Goal: Task Accomplishment & Management: Use online tool/utility

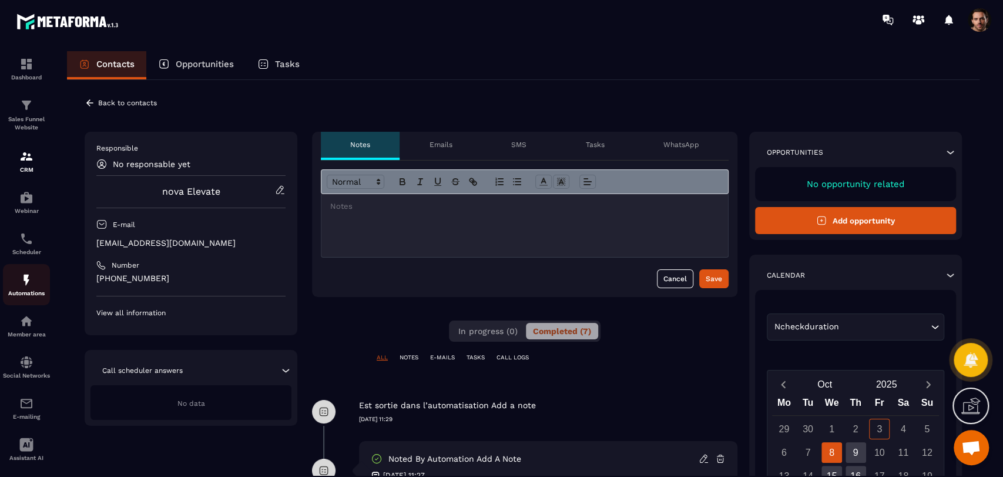
click at [31, 293] on p "Automations" at bounding box center [26, 293] width 47 height 6
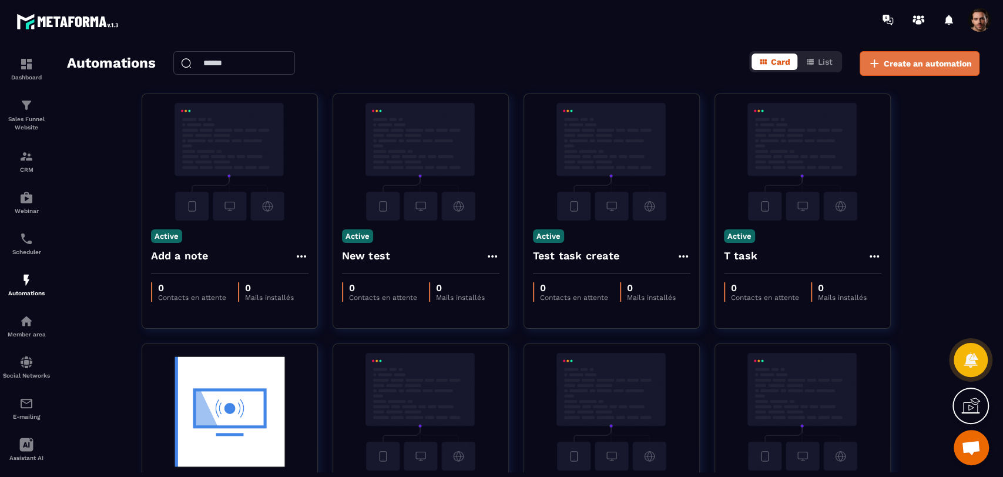
click at [893, 58] on span "Create an automation" at bounding box center [928, 64] width 88 height 12
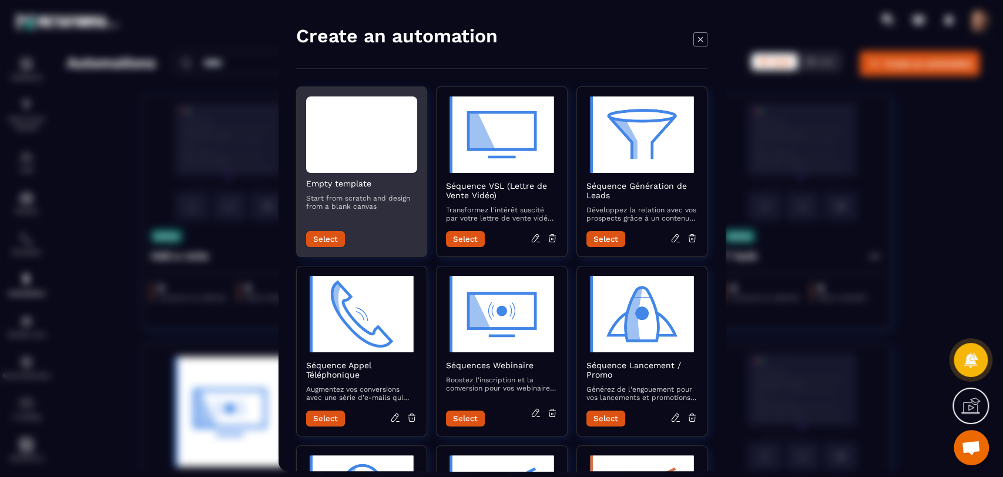
click at [334, 243] on button "Select" at bounding box center [325, 239] width 39 height 16
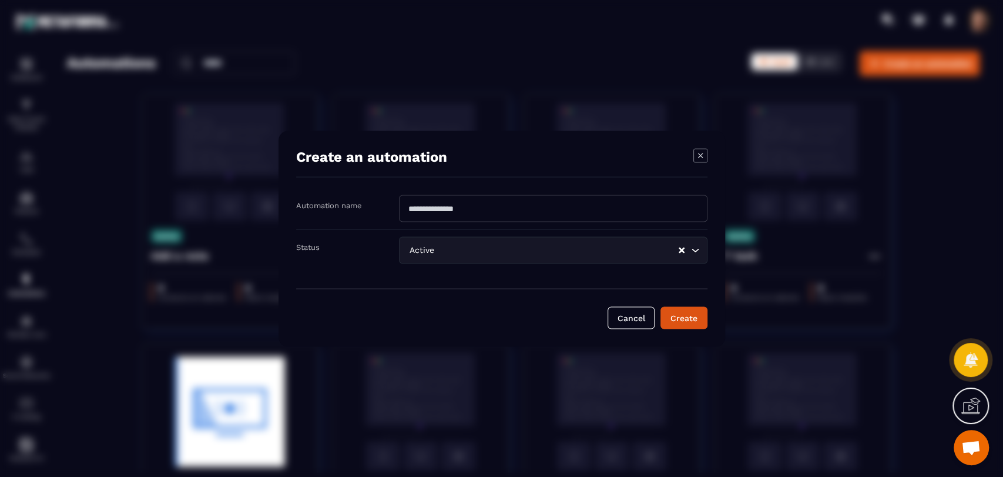
click at [474, 213] on input "Modal window" at bounding box center [553, 208] width 309 height 27
type input "**********"
click at [686, 324] on button "Create" at bounding box center [684, 317] width 47 height 22
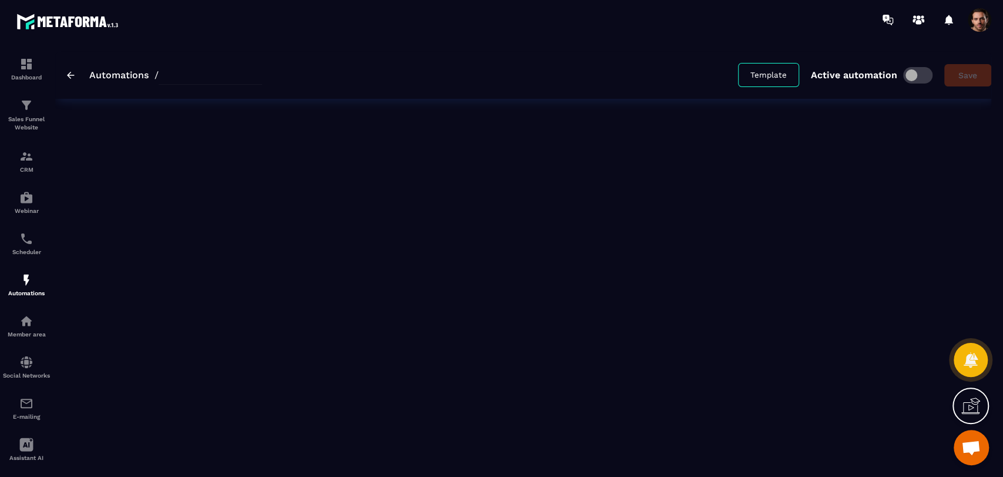
type input "**********"
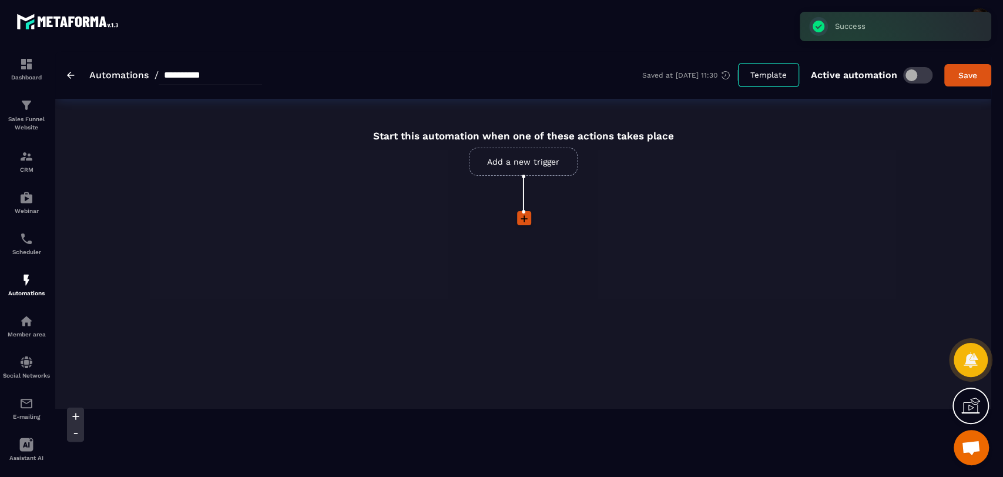
click at [114, 76] on link "Automations" at bounding box center [118, 74] width 59 height 11
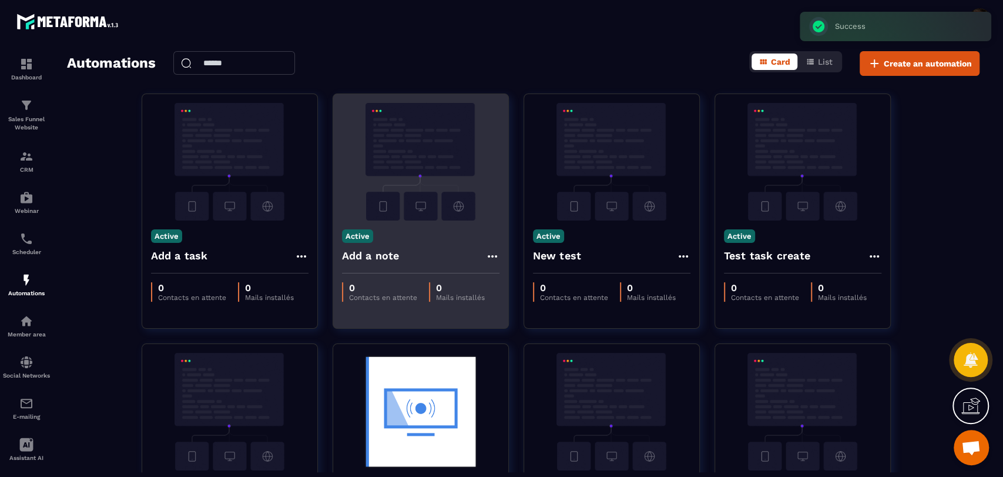
click at [489, 260] on icon at bounding box center [492, 256] width 14 height 14
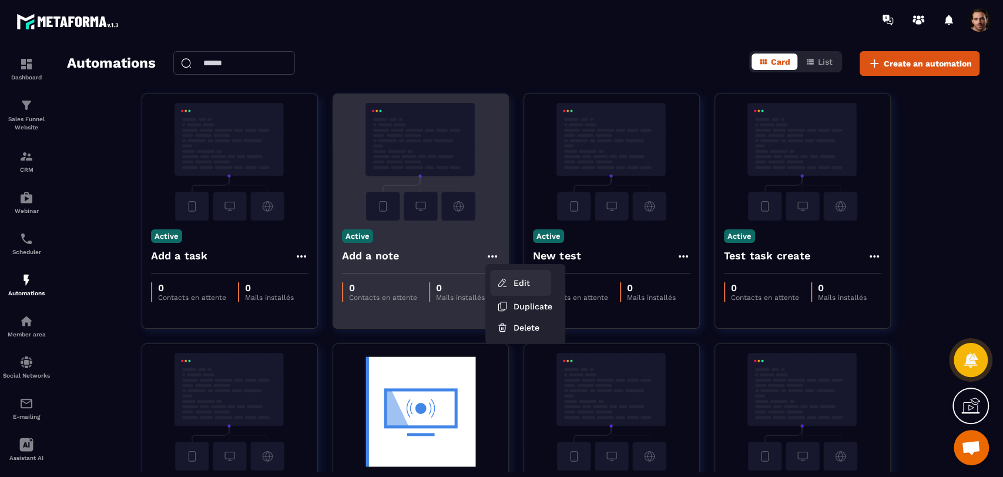
click at [515, 284] on link "Edit" at bounding box center [520, 283] width 61 height 26
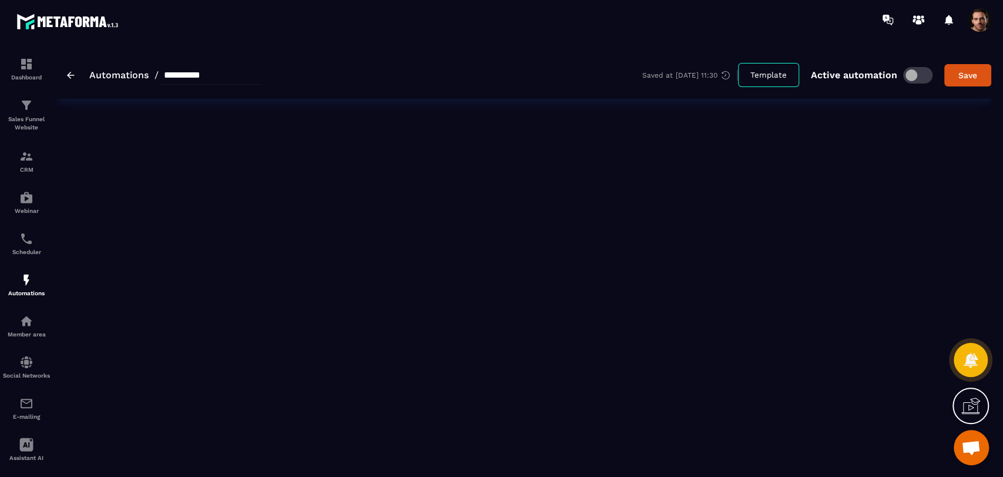
type input "**********"
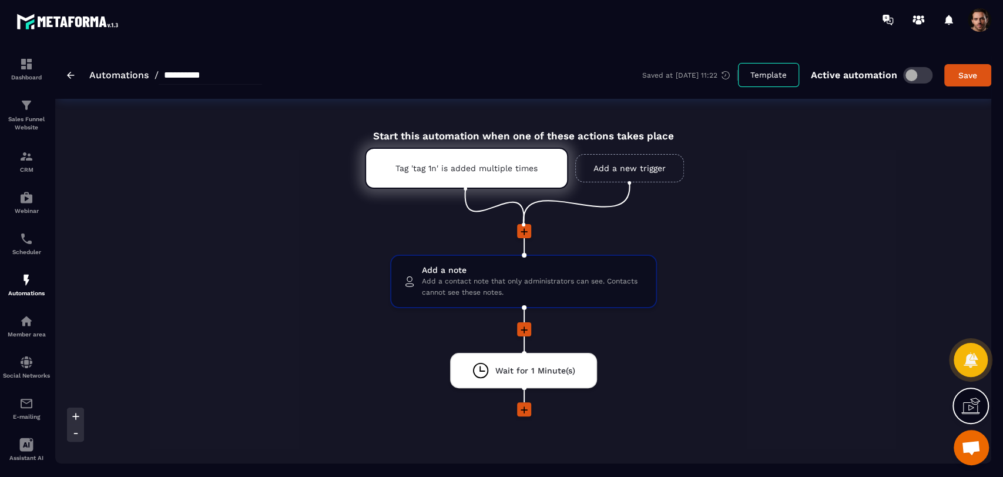
click at [910, 80] on span at bounding box center [917, 75] width 29 height 16
click at [71, 68] on div "**********" at bounding box center [164, 75] width 195 height 19
click at [71, 72] on img at bounding box center [71, 75] width 8 height 7
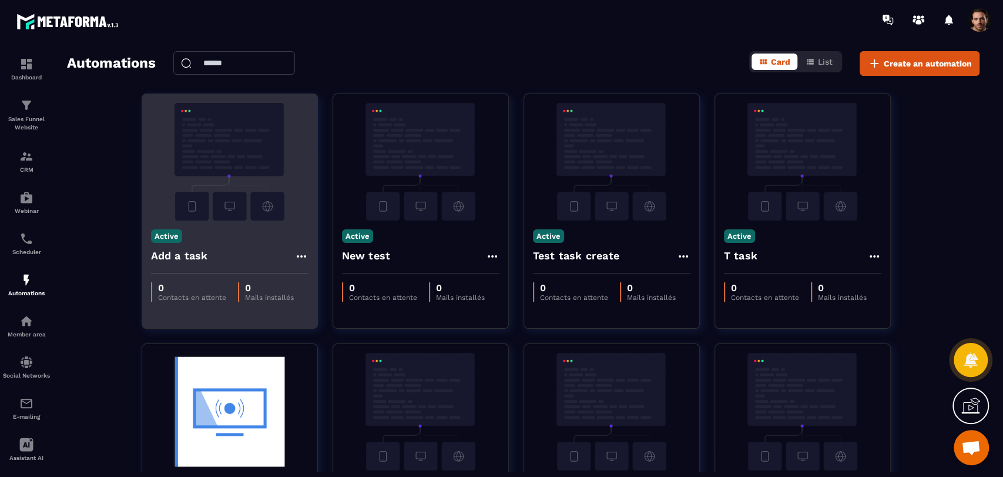
click at [298, 254] on icon at bounding box center [301, 256] width 14 height 14
click at [316, 280] on icon at bounding box center [311, 282] width 11 height 11
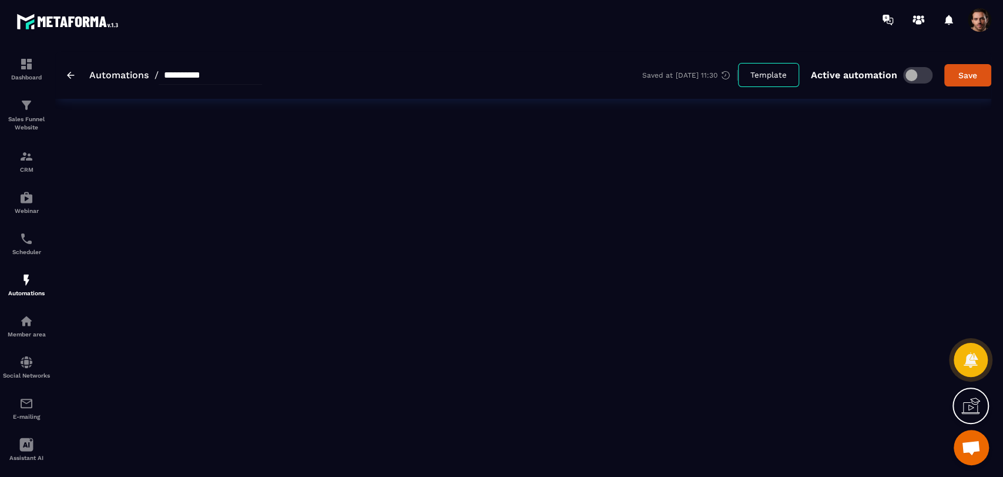
type input "**********"
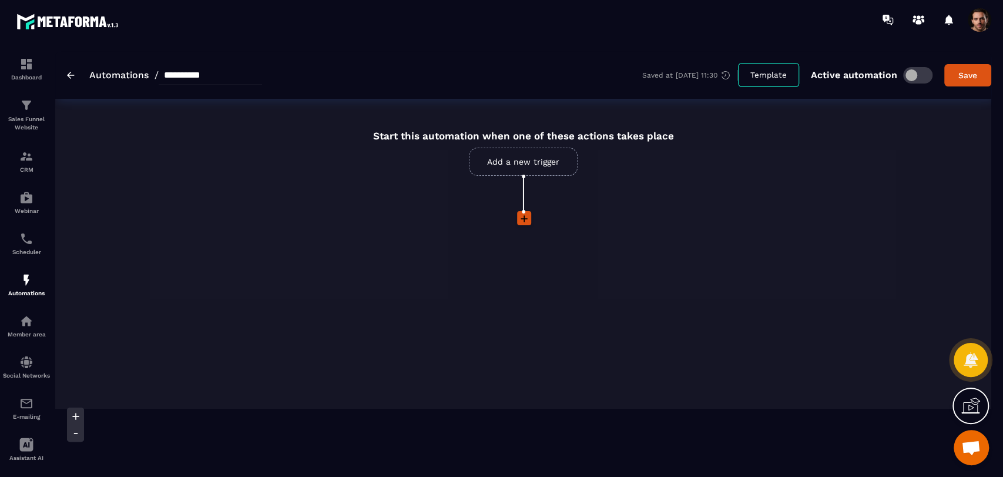
click at [509, 166] on link "Add a new trigger" at bounding box center [523, 162] width 109 height 28
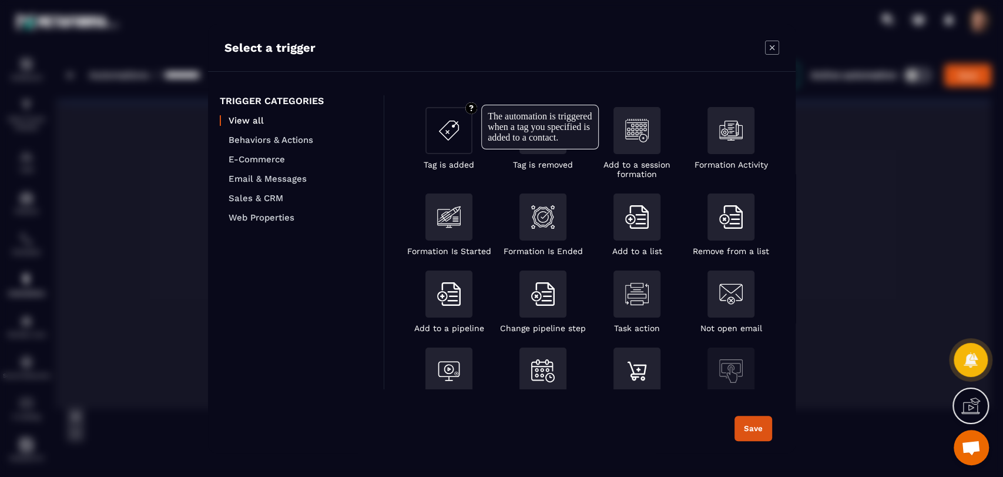
click at [447, 137] on img "Modal window" at bounding box center [449, 131] width 24 height 24
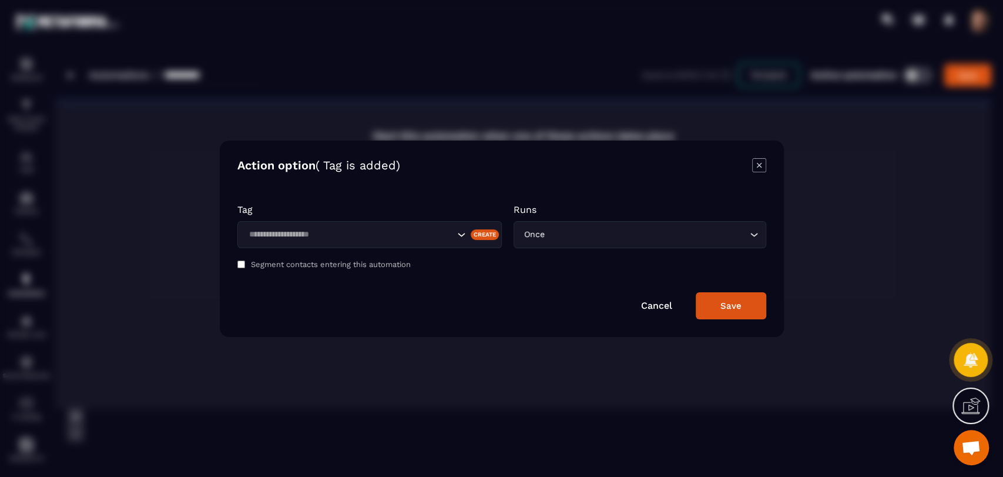
click at [411, 251] on div "Tag Create Runs Once Loading... Segment contacts entering this automation" at bounding box center [501, 239] width 529 height 71
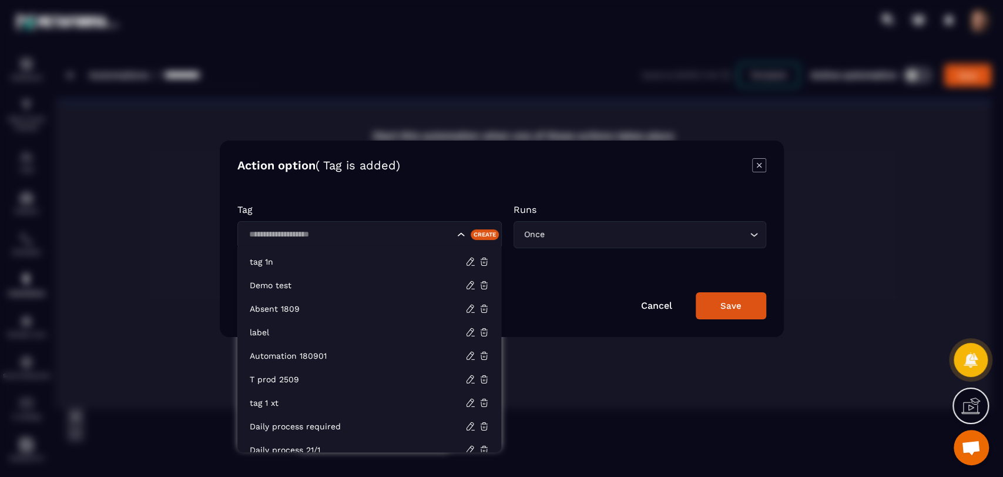
click at [411, 237] on input "Search for option" at bounding box center [349, 234] width 209 height 13
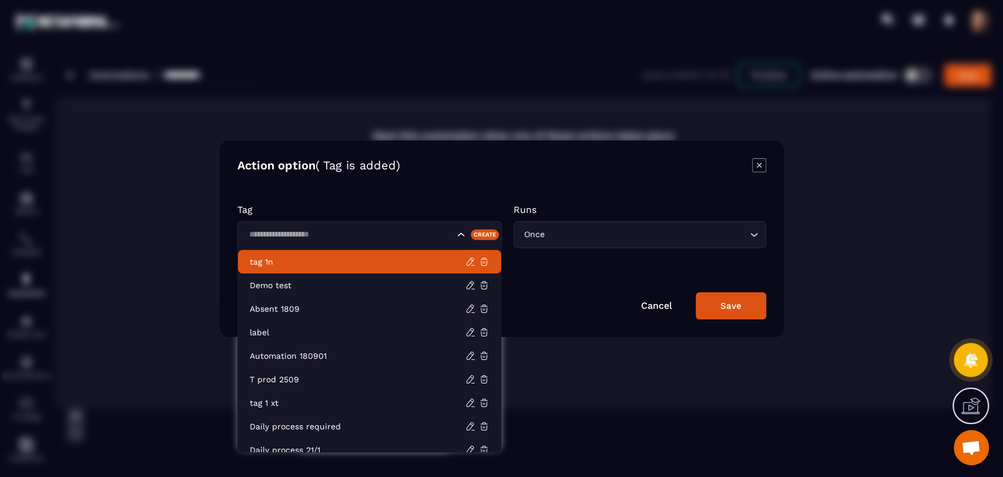
click at [403, 253] on li "tag 1n" at bounding box center [369, 262] width 263 height 24
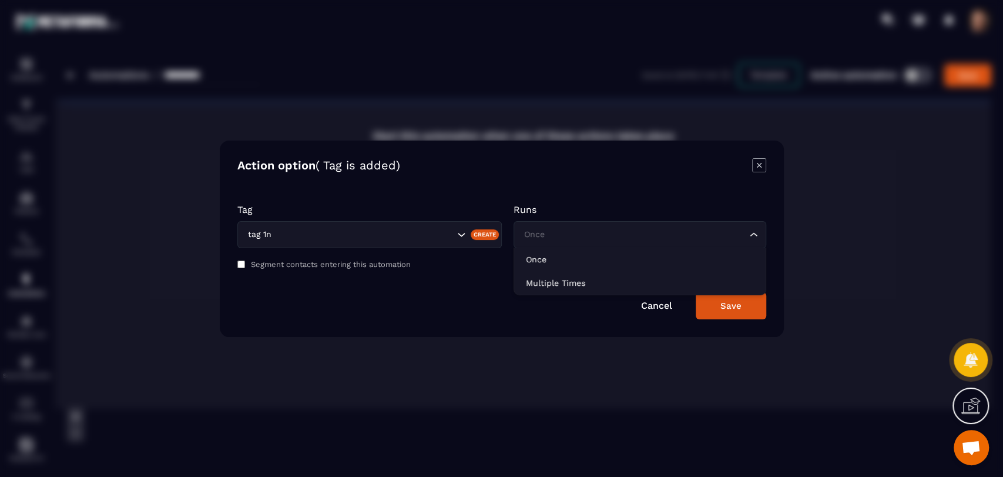
click at [574, 231] on input "Search for option" at bounding box center [634, 234] width 226 height 13
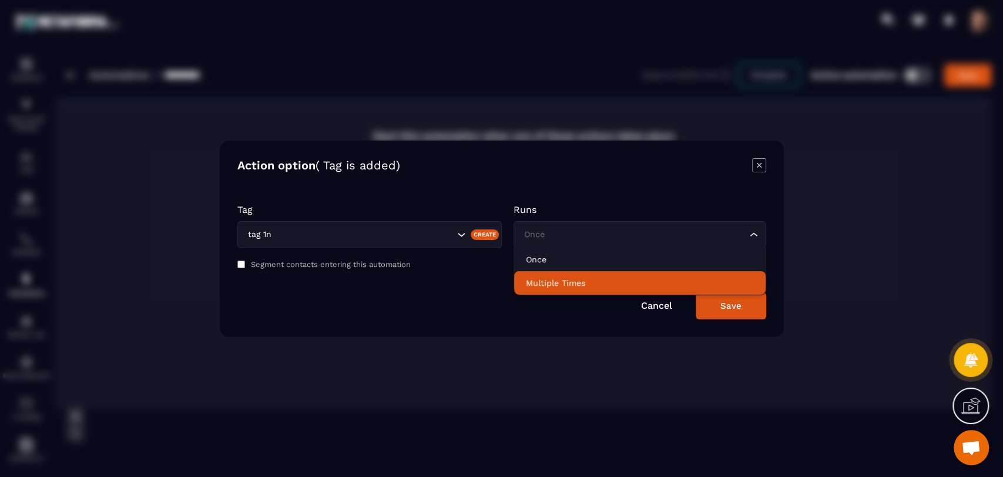
click at [574, 275] on li "Multiple Times" at bounding box center [640, 283] width 252 height 24
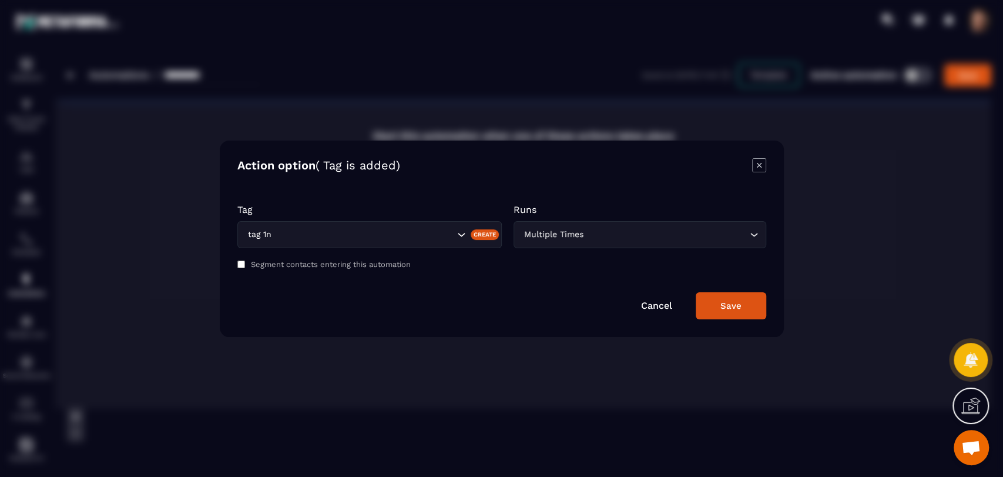
click at [714, 308] on button "Save" at bounding box center [731, 305] width 71 height 27
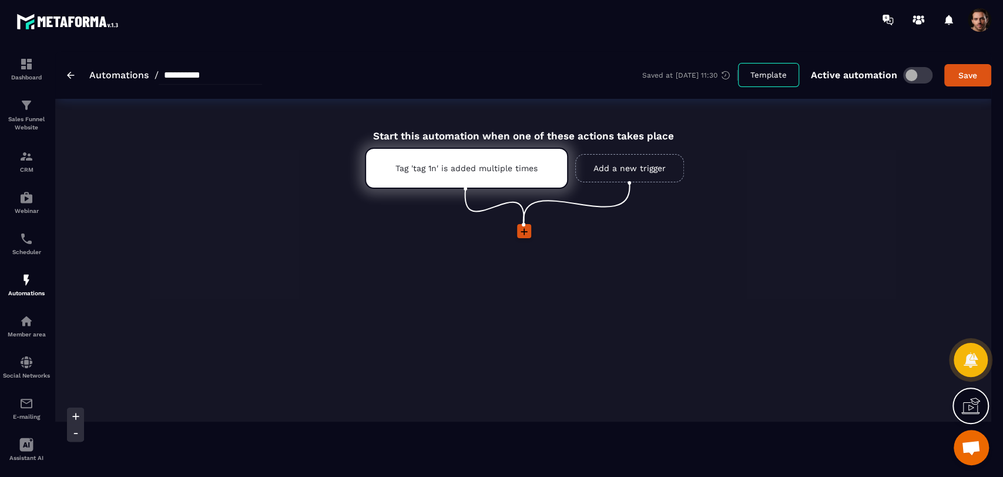
click at [523, 236] on icon at bounding box center [524, 232] width 12 height 12
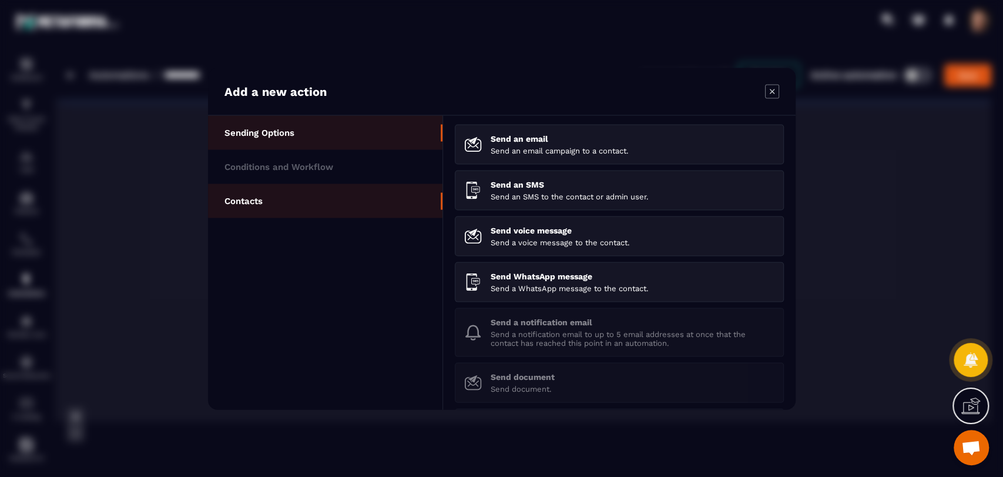
click at [311, 192] on li "Contacts" at bounding box center [325, 200] width 235 height 34
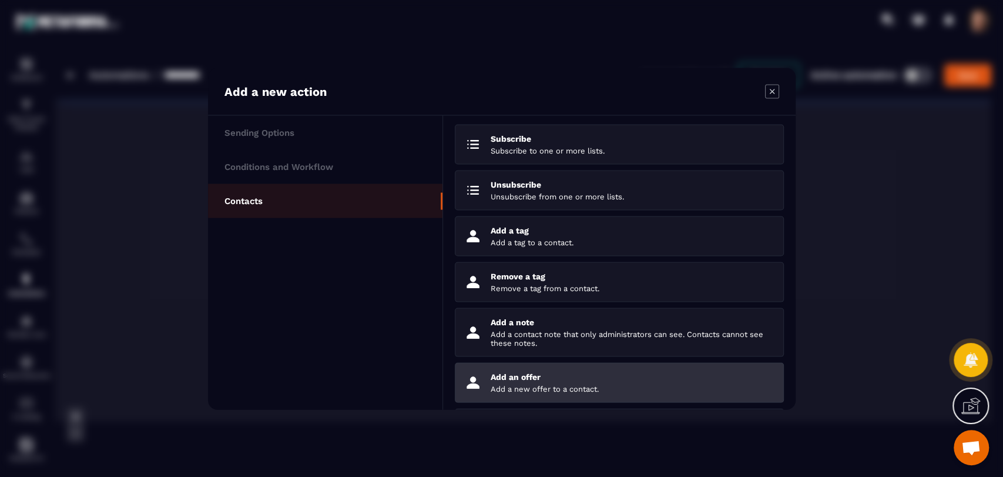
scroll to position [108, 0]
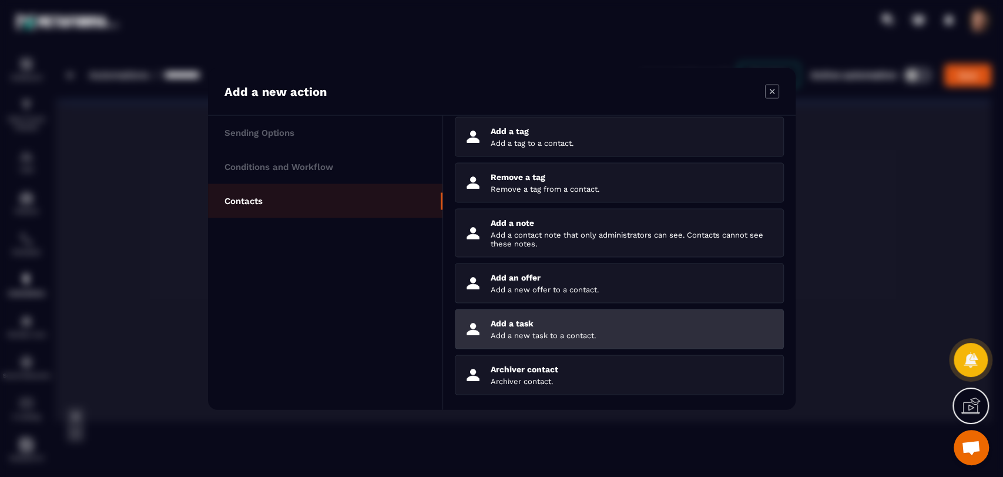
click at [597, 335] on p "Add a new task to a contact." at bounding box center [633, 334] width 284 height 9
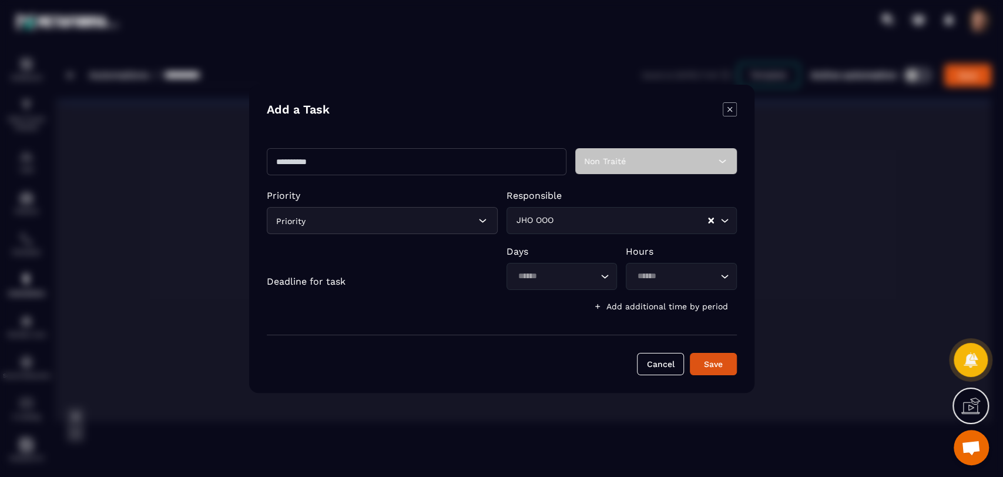
click at [344, 166] on input "Modal window" at bounding box center [417, 161] width 300 height 27
type input "*****"
click at [334, 223] on div "Priority" at bounding box center [382, 220] width 231 height 27
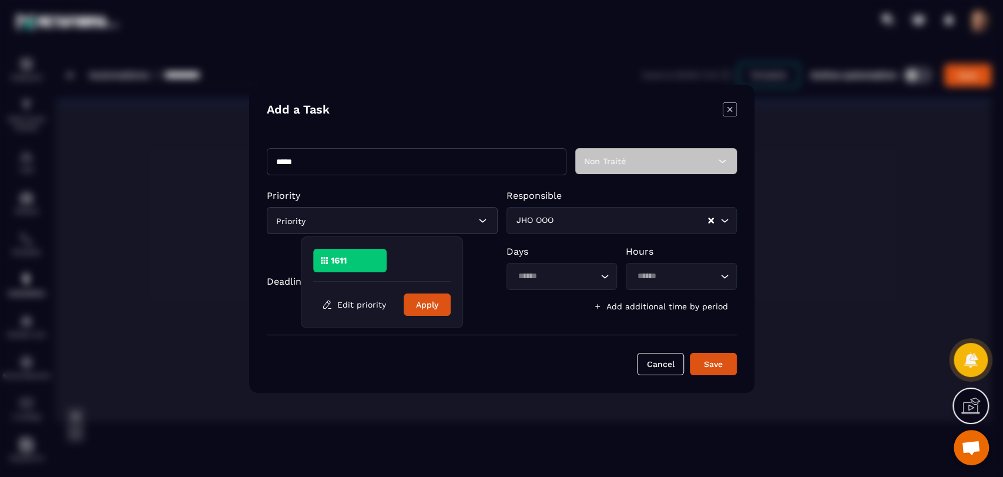
click at [339, 259] on p "1611" at bounding box center [339, 260] width 16 height 8
click at [427, 311] on button "Apply" at bounding box center [427, 304] width 47 height 22
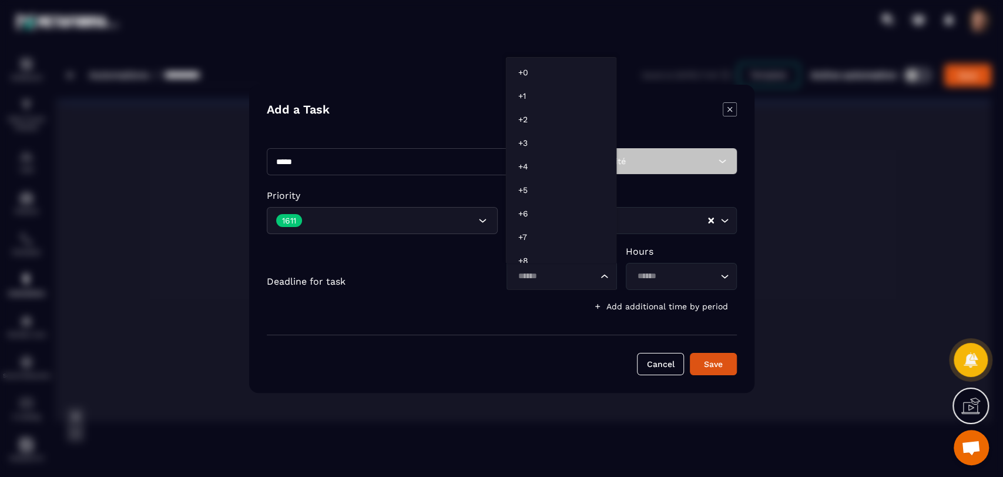
click at [565, 277] on input "Search for option" at bounding box center [556, 276] width 84 height 13
click at [552, 112] on p "+2" at bounding box center [561, 111] width 86 height 12
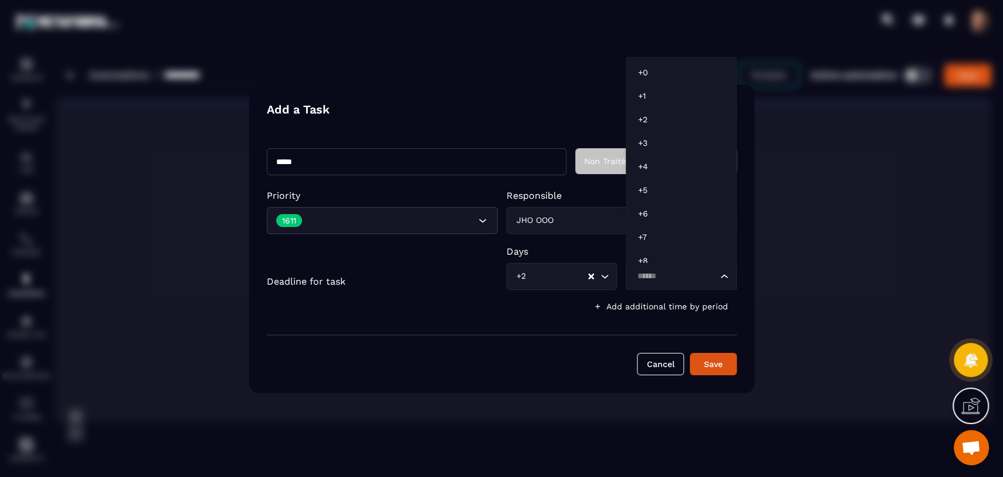
click at [654, 279] on input "Search for option" at bounding box center [676, 276] width 84 height 13
click at [672, 85] on p "+1" at bounding box center [681, 87] width 86 height 12
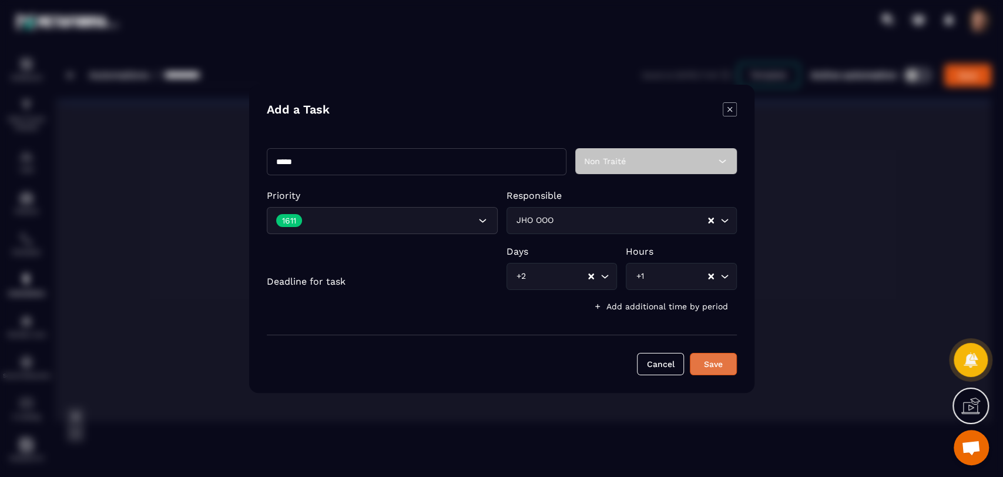
click at [711, 362] on button "Save" at bounding box center [713, 364] width 47 height 22
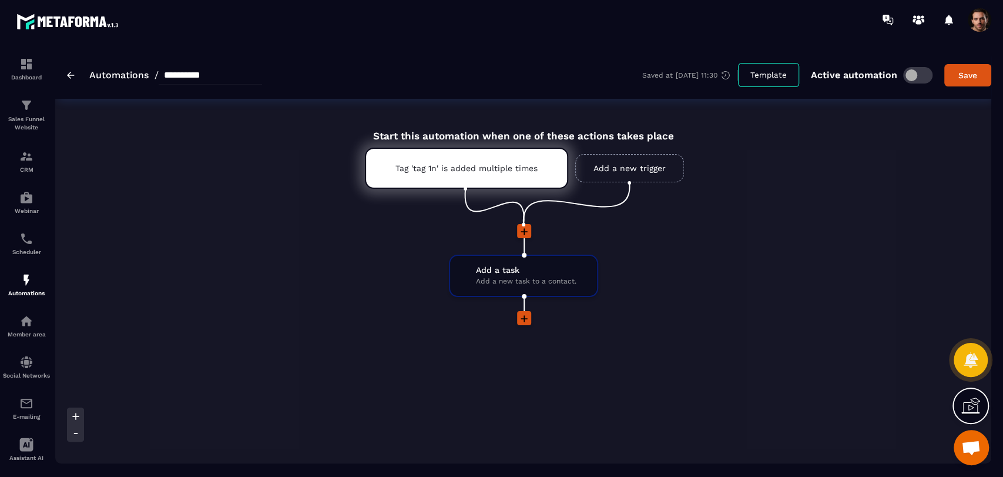
click at [525, 321] on icon at bounding box center [524, 319] width 12 height 12
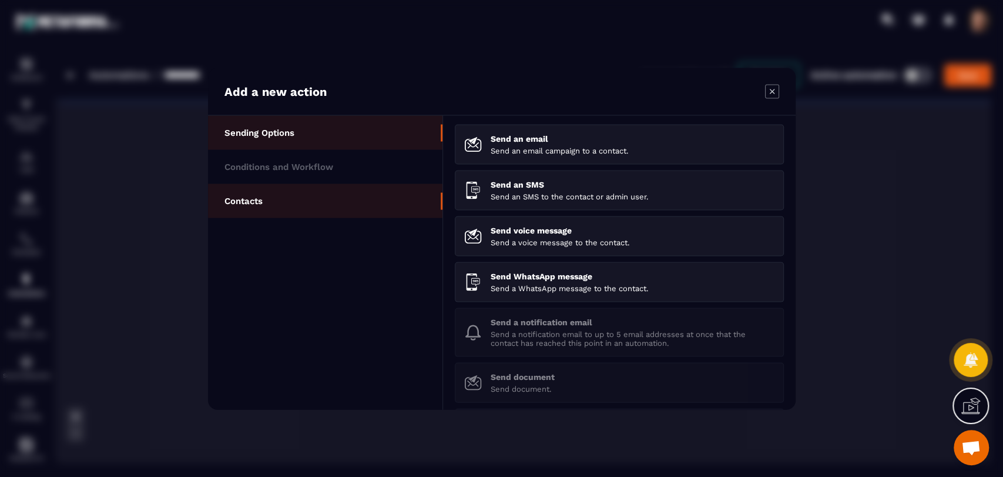
click at [249, 195] on p "Contacts" at bounding box center [244, 200] width 38 height 11
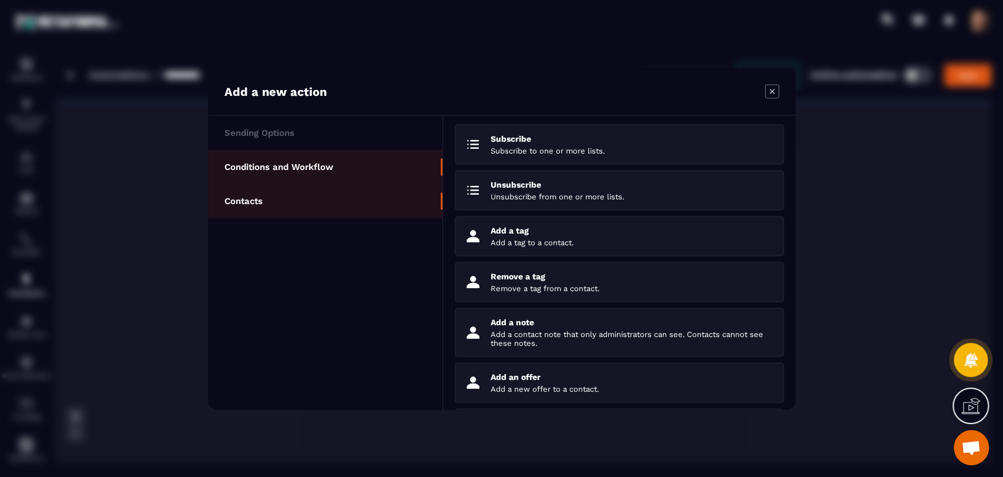
click at [287, 173] on li "Conditions and Workflow" at bounding box center [325, 166] width 235 height 34
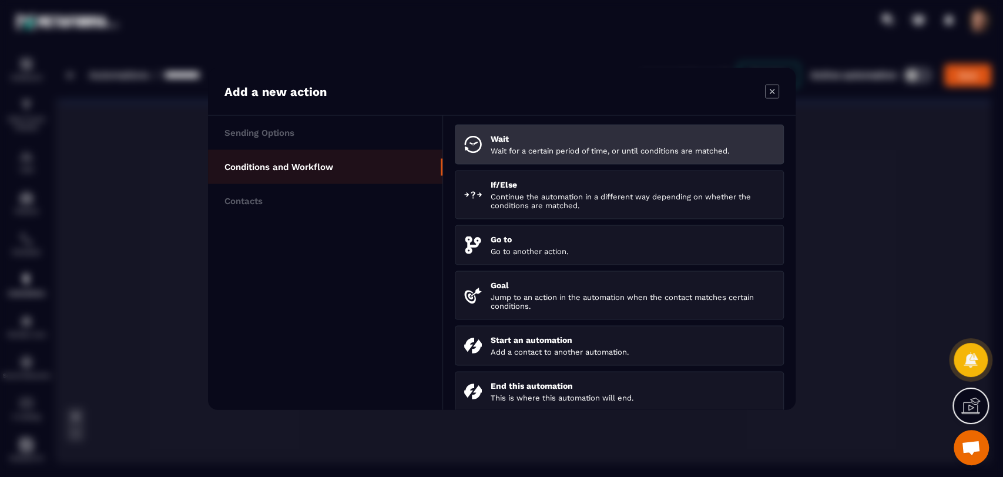
click at [484, 155] on li "Wait Wait for a certain period of time, or until conditions are matched." at bounding box center [619, 144] width 329 height 40
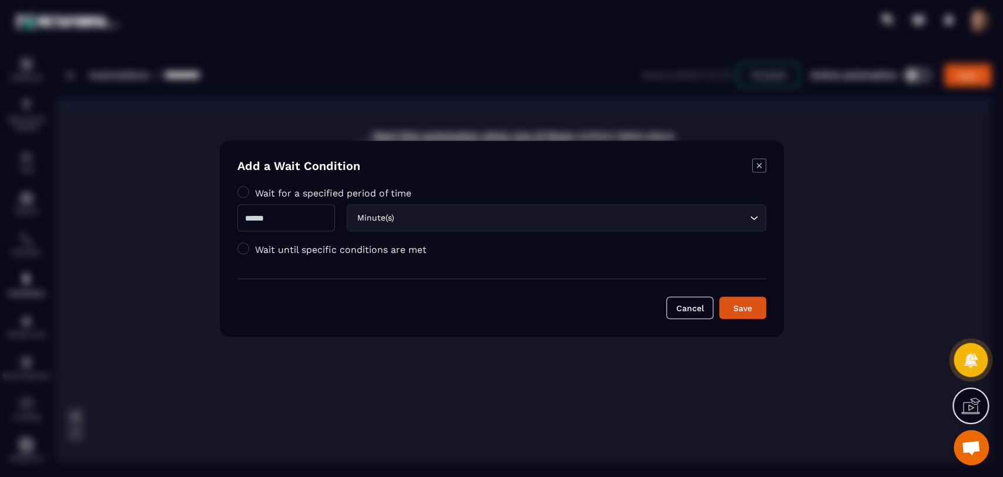
click at [309, 211] on input "Modal window" at bounding box center [286, 217] width 98 height 27
type input "*"
click at [749, 311] on div "Save" at bounding box center [743, 308] width 32 height 12
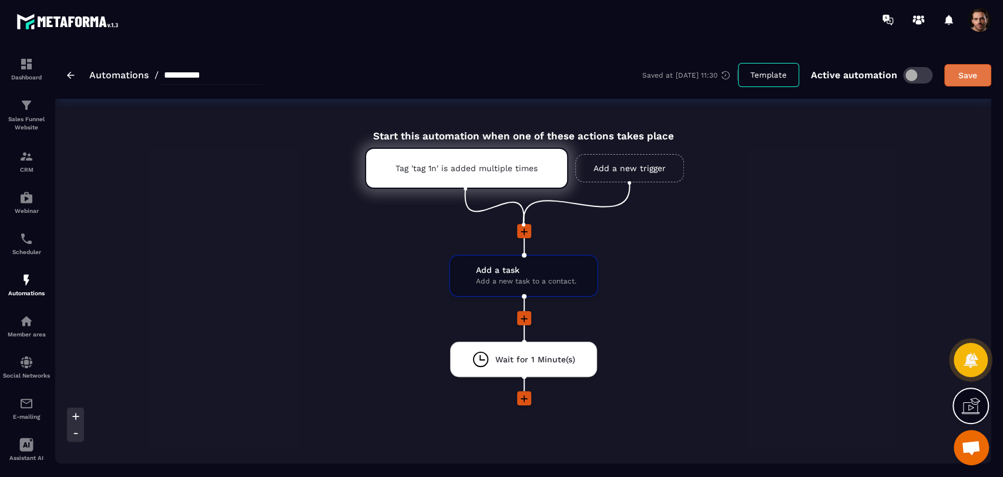
click at [954, 75] on div "Save" at bounding box center [968, 75] width 32 height 12
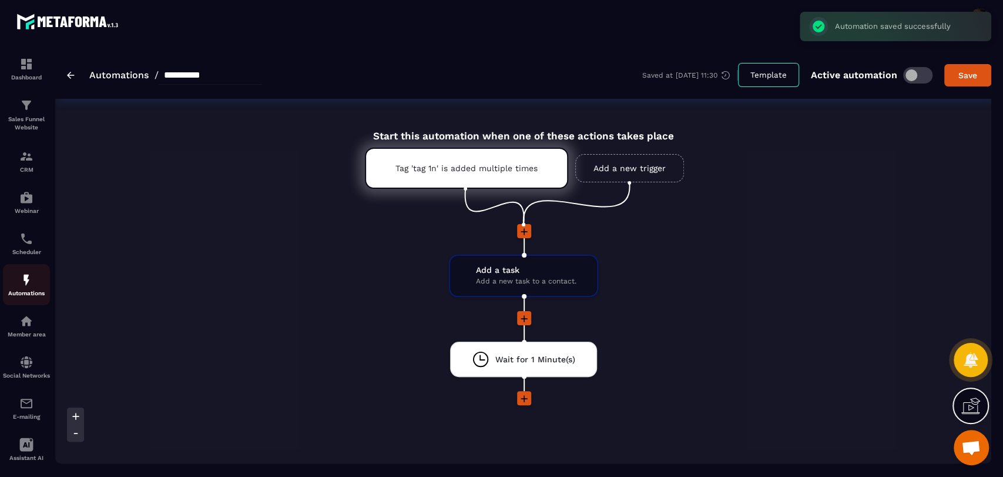
click at [18, 292] on p "Automations" at bounding box center [26, 293] width 47 height 6
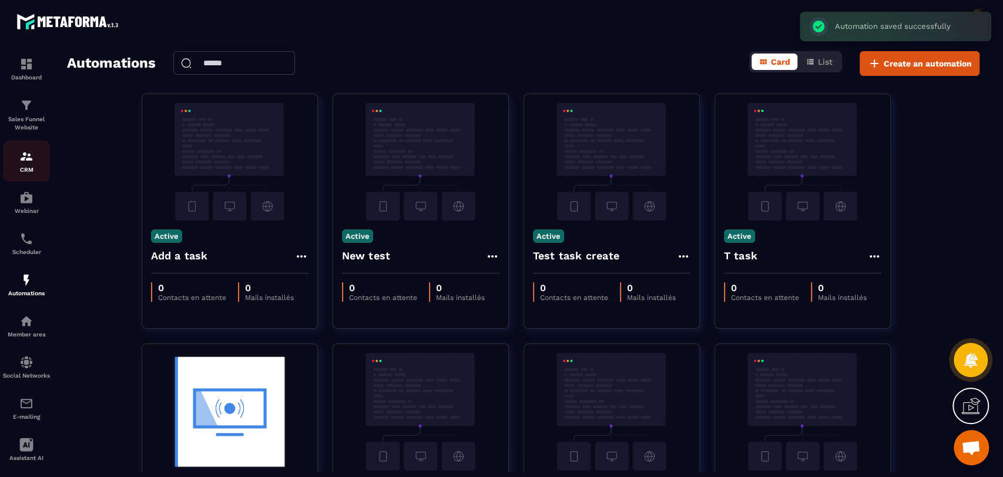
click at [25, 156] on img at bounding box center [26, 156] width 14 height 14
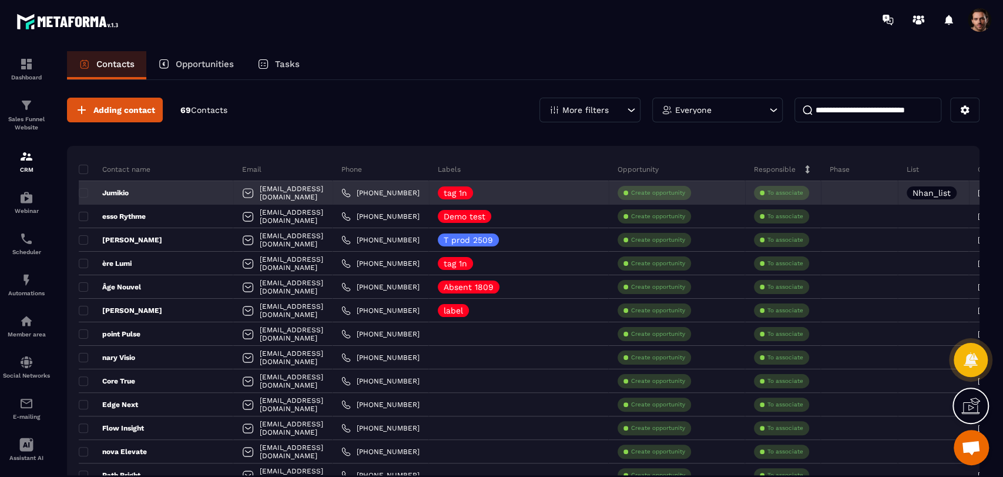
click at [89, 192] on p "Jumikio" at bounding box center [104, 192] width 50 height 9
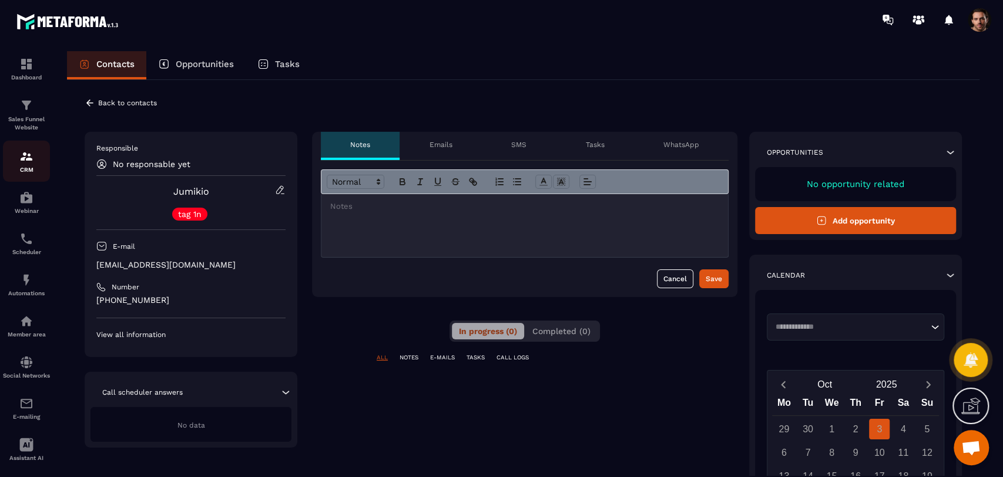
click at [26, 162] on img at bounding box center [26, 156] width 14 height 14
